Goal: Find specific page/section: Find specific page/section

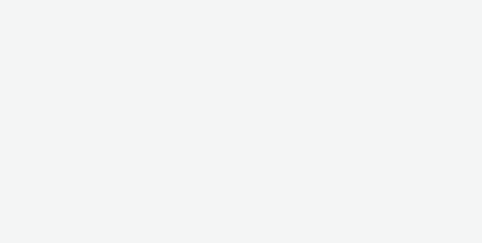
select select "cf85faef-f9e3-4873-8efc-82eeb66987c6"
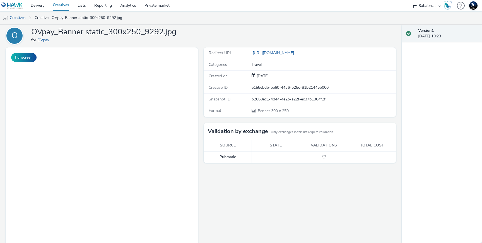
scroll to position [23, 0]
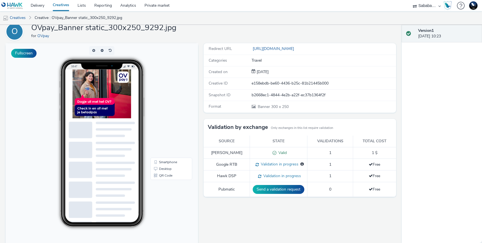
click at [107, 98] on img at bounding box center [102, 94] width 59 height 49
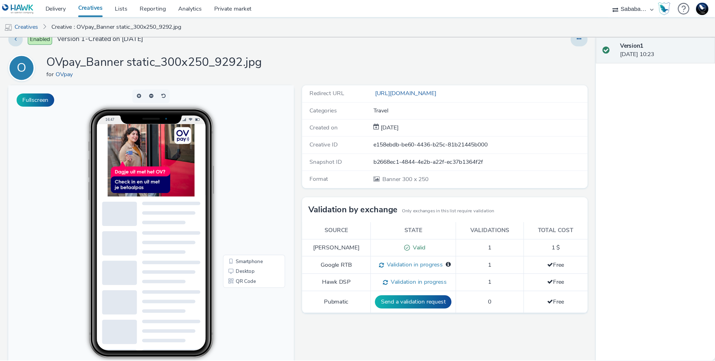
scroll to position [0, 0]
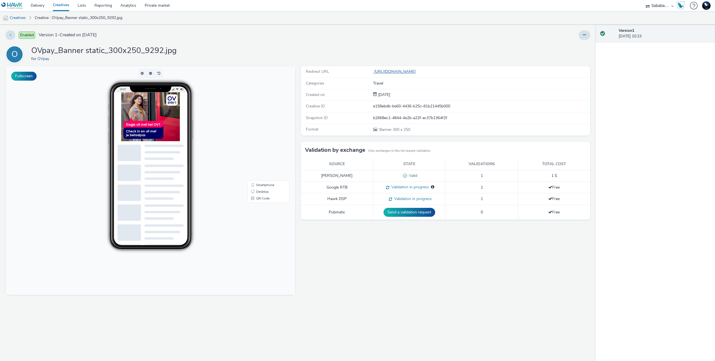
click at [418, 71] on link "[URL][DOMAIN_NAME]" at bounding box center [395, 71] width 45 height 5
click at [23, 18] on link "Creatives" at bounding box center [14, 17] width 28 height 13
